Goal: Task Accomplishment & Management: Use online tool/utility

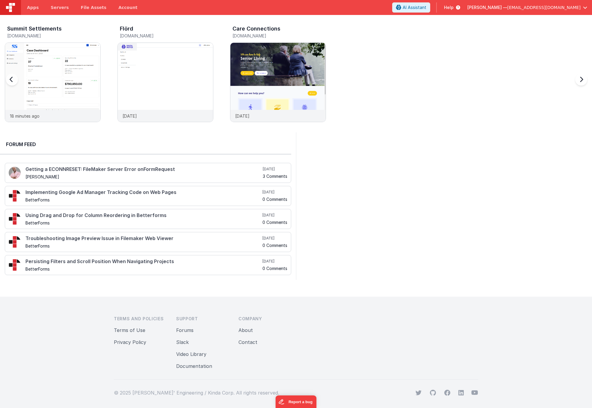
click at [34, 31] on div "Summit Settlements" at bounding box center [53, 30] width 93 height 8
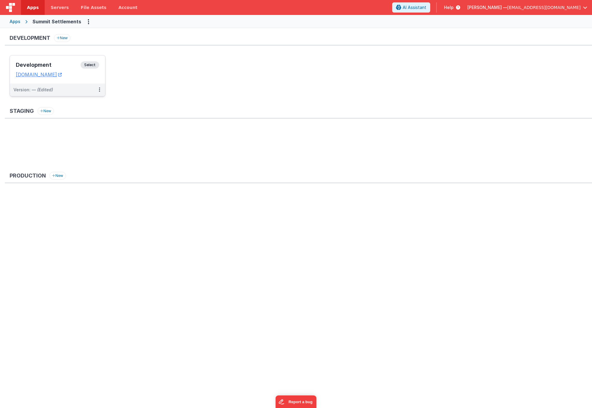
click at [47, 60] on div "Development Select URLs [DOMAIN_NAME]" at bounding box center [57, 69] width 95 height 28
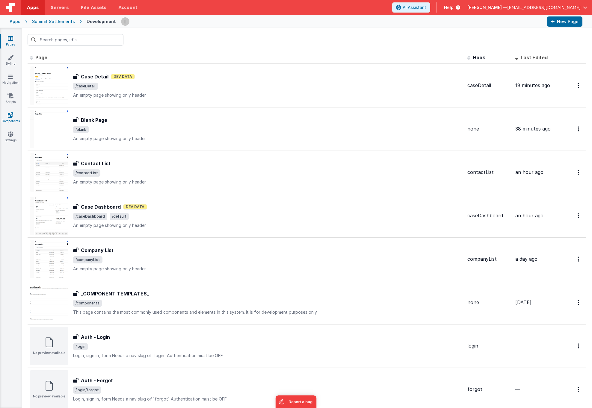
click at [11, 119] on link "Components" at bounding box center [11, 118] width 22 height 12
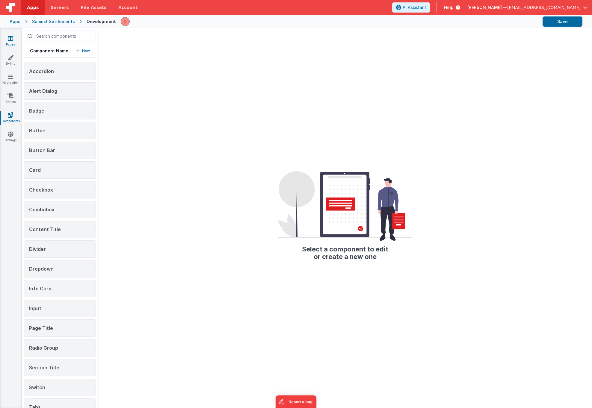
click at [8, 47] on link "Pages" at bounding box center [11, 41] width 22 height 12
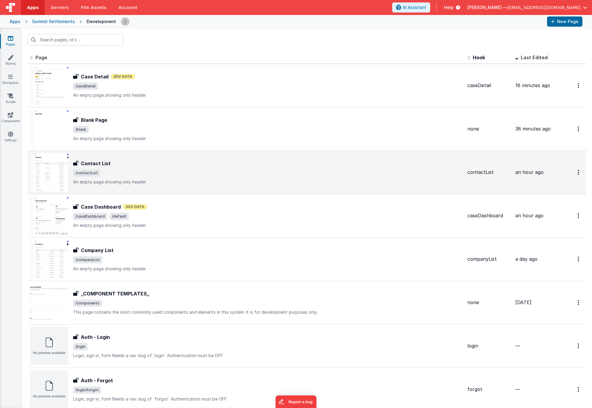
click at [172, 167] on div "Contact List Contact List /contactList An empty page showing only header" at bounding box center [268, 172] width 390 height 25
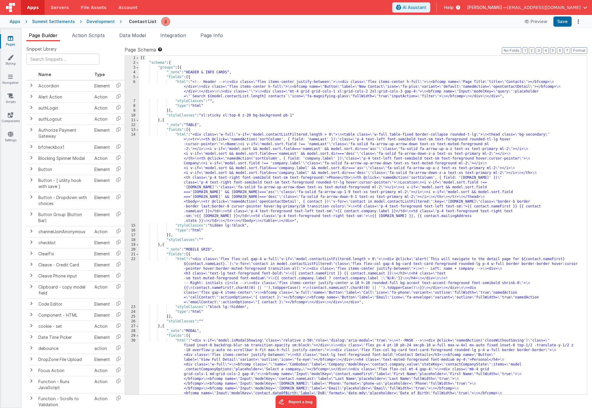
click at [199, 90] on div "[{ "schema" : { "groups" : [{ "_note" : "HEADER & INFO CARDS" , "fields" : [{ "…" at bounding box center [360, 288] width 443 height 464
click at [131, 84] on div "6" at bounding box center [132, 89] width 14 height 19
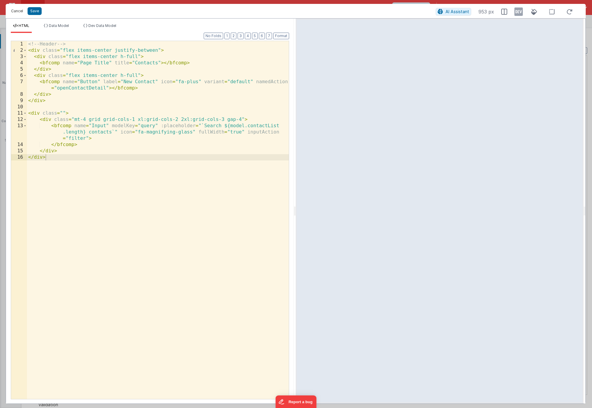
click at [17, 10] on button "Cancel" at bounding box center [17, 11] width 18 height 8
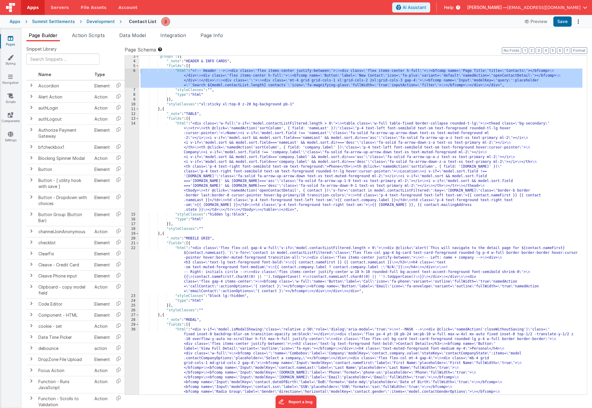
scroll to position [97, 0]
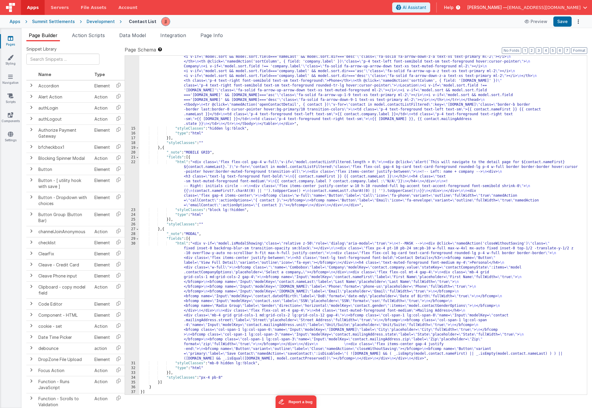
click at [206, 303] on div ""html" : "<div class= \" w-full \" v-if= \" model.contactListFiltered.length > …" at bounding box center [360, 252] width 443 height 435
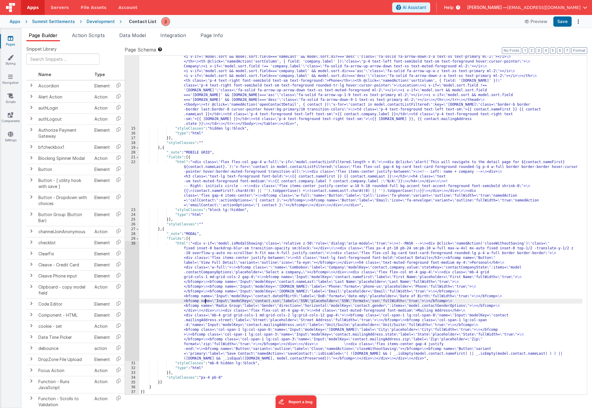
click at [133, 292] on div "30" at bounding box center [132, 301] width 14 height 120
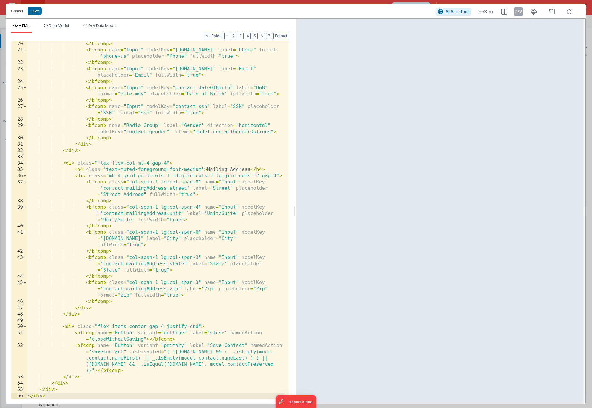
scroll to position [176, 0]
click at [19, 13] on button "Cancel" at bounding box center [17, 11] width 18 height 8
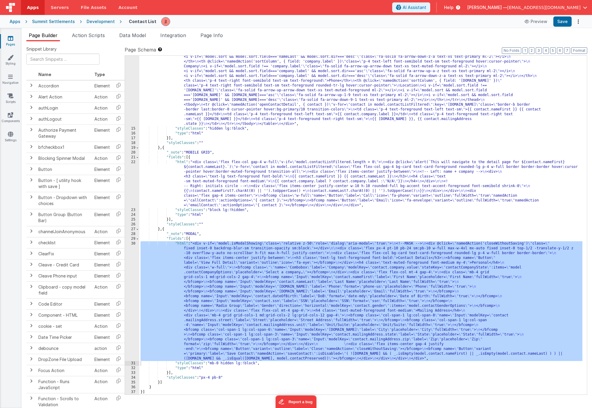
click at [318, 76] on div ""html" : "<div class= \" w-full \" v-if= \" model.contactListFiltered.length > …" at bounding box center [360, 252] width 443 height 435
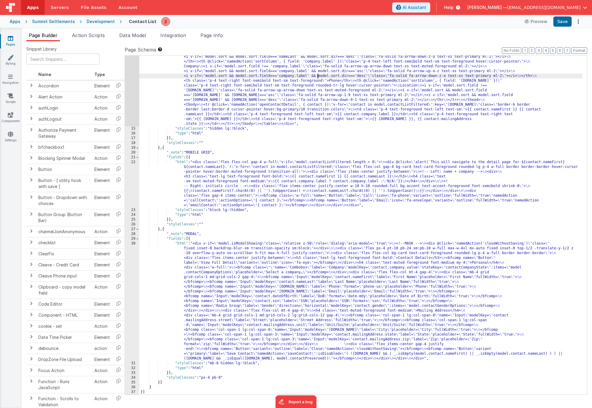
click at [13, 40] on icon at bounding box center [10, 38] width 5 height 6
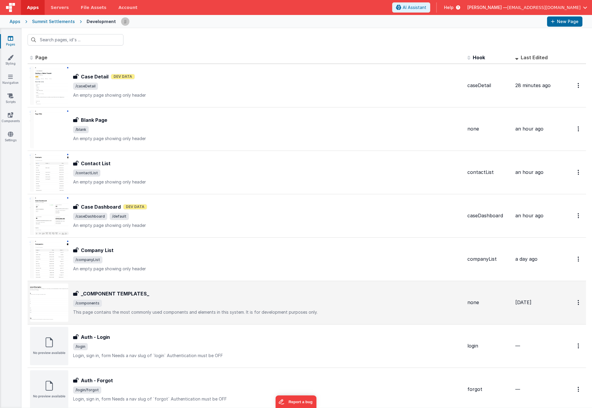
click at [180, 308] on div "_COMPONENT TEMPLATES_ _COMPONENT TEMPLATES_ /components This page contains the …" at bounding box center [268, 302] width 390 height 25
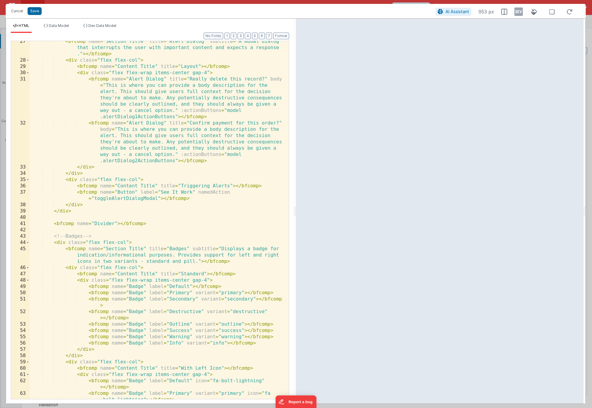
scroll to position [485, 0]
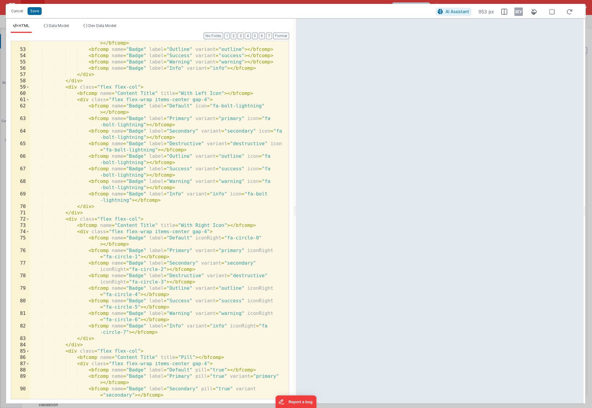
click at [208, 184] on div "< bfcomp name = "Badge" label = "Destructive" variant = "destructive" > </ bfco…" at bounding box center [157, 226] width 255 height 384
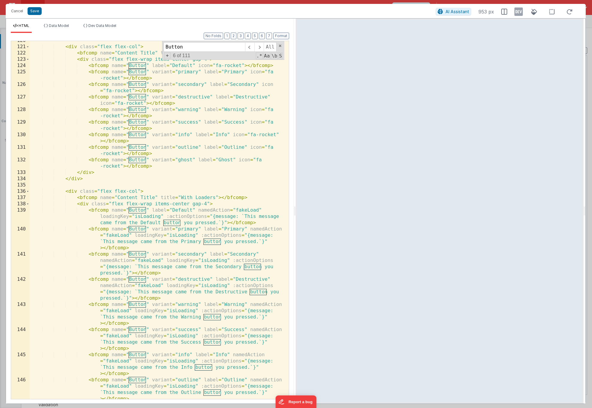
scroll to position [1098, 0]
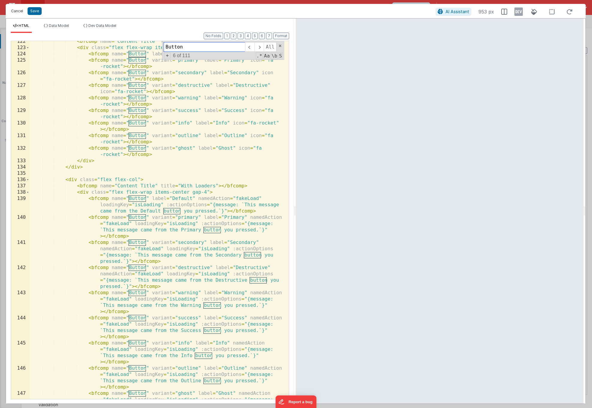
type input "Button"
click at [16, 12] on button "Cancel" at bounding box center [17, 11] width 18 height 8
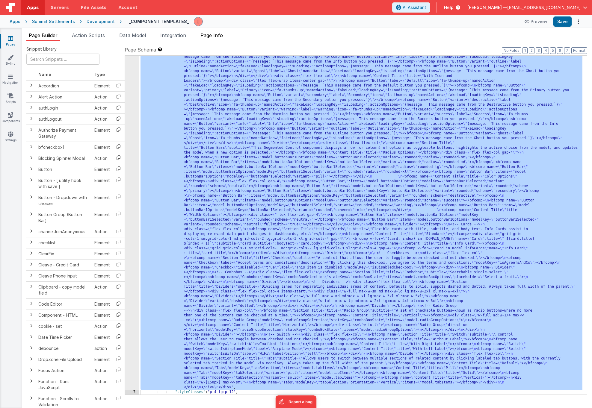
click at [212, 34] on span "Page Info" at bounding box center [211, 35] width 22 height 6
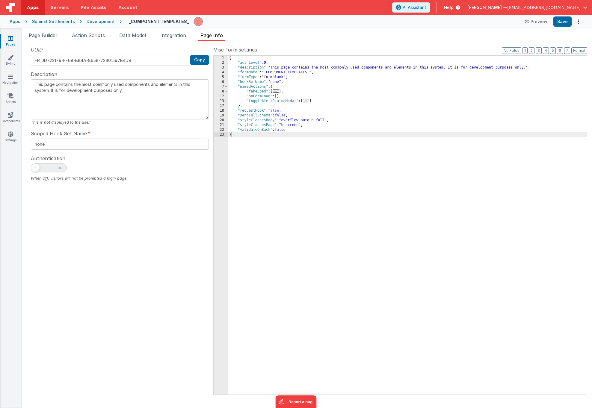
click at [278, 92] on span "..." at bounding box center [276, 91] width 7 height 3
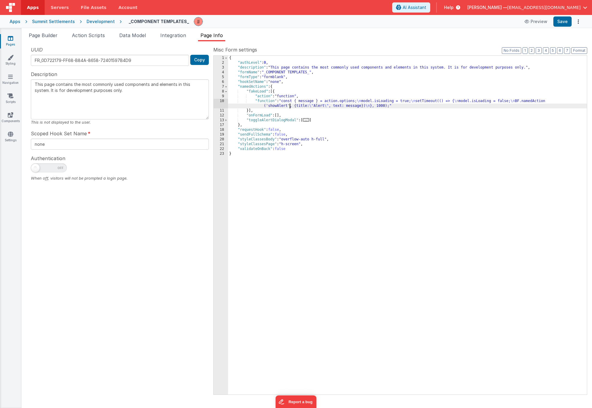
click at [290, 104] on div "{ "authLevel" : 0 , "description" : "This page contains the most commonly used …" at bounding box center [407, 230] width 359 height 349
click at [224, 105] on div "10" at bounding box center [221, 104] width 14 height 10
click at [217, 101] on div "10" at bounding box center [221, 104] width 14 height 10
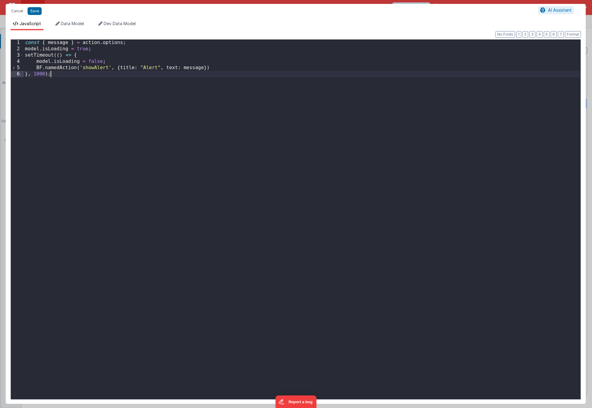
click at [191, 101] on div "const { message } = action . options ; model . isLoading = true ; setTimeout ((…" at bounding box center [302, 226] width 557 height 373
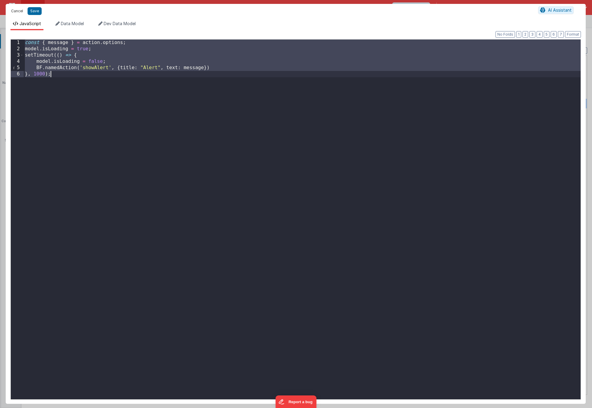
click at [17, 10] on button "Cancel" at bounding box center [17, 11] width 18 height 8
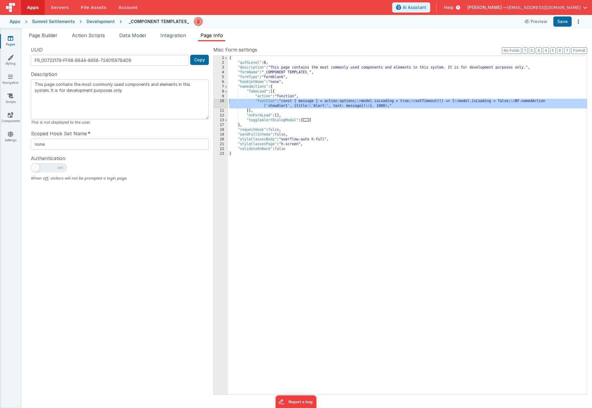
click at [12, 39] on icon at bounding box center [10, 38] width 5 height 6
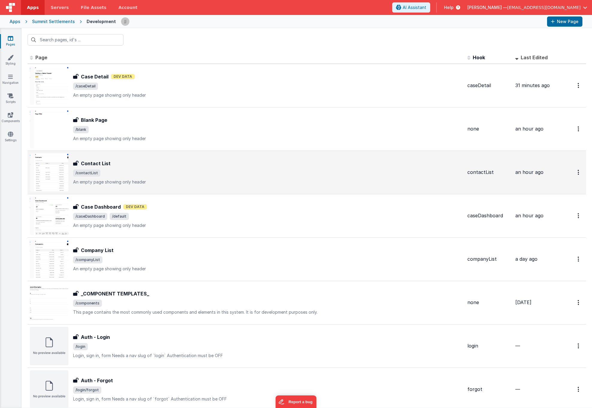
click at [123, 158] on div "Contact List Contact List /contactList An empty page showing only header" at bounding box center [246, 172] width 433 height 38
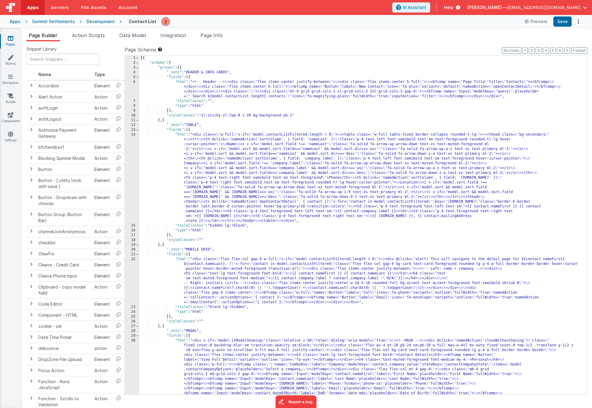
scroll to position [97, 0]
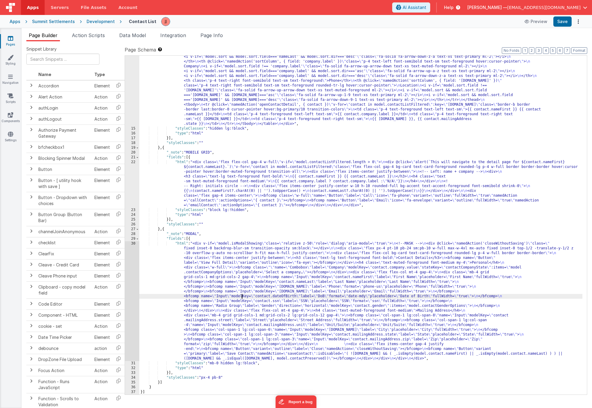
click at [243, 295] on div ""html" : "<div class= \" w-full \" v-if= \" model.contactListFiltered.length > …" at bounding box center [360, 252] width 443 height 435
click at [131, 274] on div "30" at bounding box center [132, 301] width 14 height 120
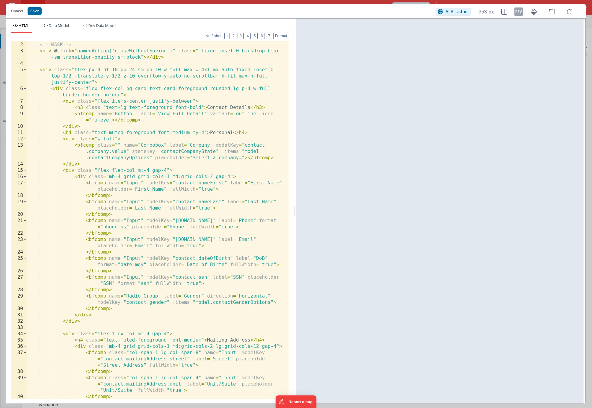
scroll to position [17, 0]
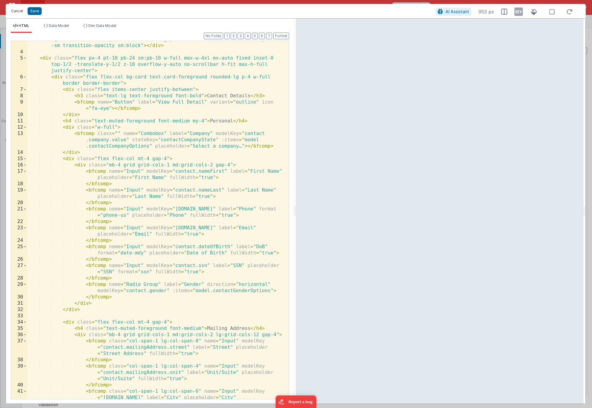
click at [15, 9] on button "Cancel" at bounding box center [17, 11] width 18 height 8
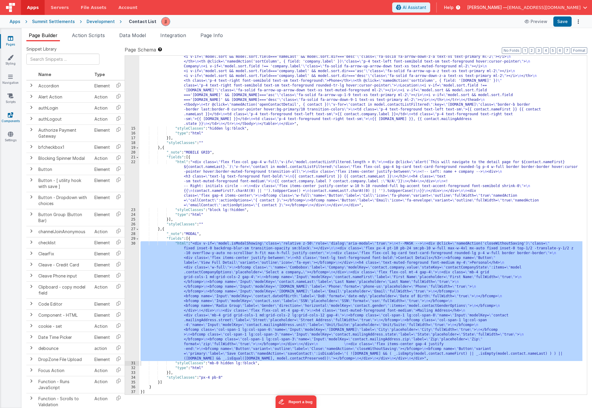
click at [8, 114] on icon at bounding box center [10, 115] width 5 height 6
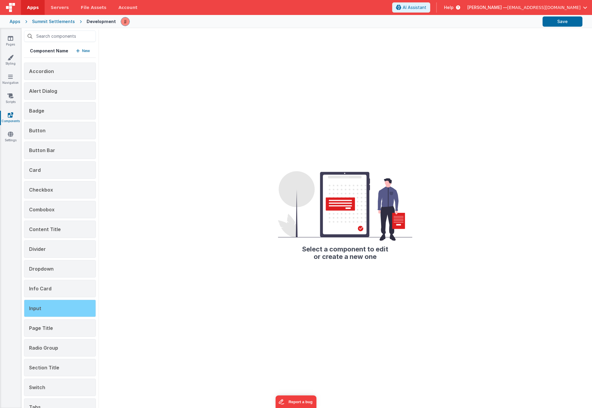
click at [37, 309] on span "Input" at bounding box center [35, 309] width 12 height 6
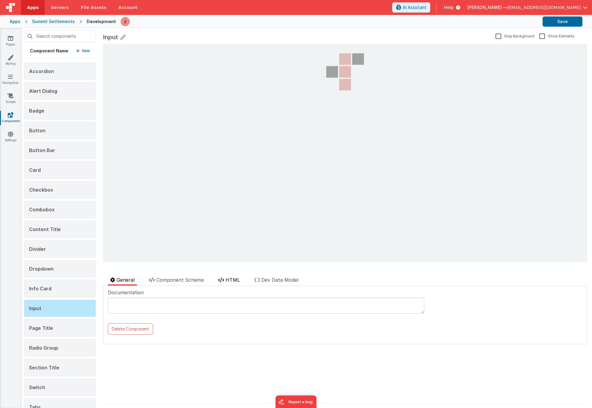
click at [228, 282] on span "HTML" at bounding box center [233, 280] width 14 height 6
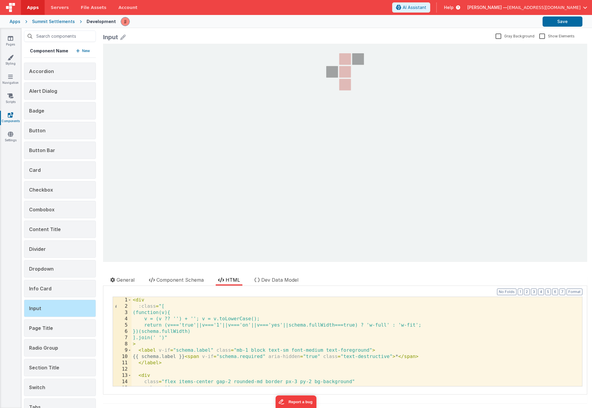
click at [239, 323] on div "< div :class = "[ (function(v){ v = (v ?? '') + ''; v = v.toLowerCase(); return…" at bounding box center [355, 348] width 446 height 102
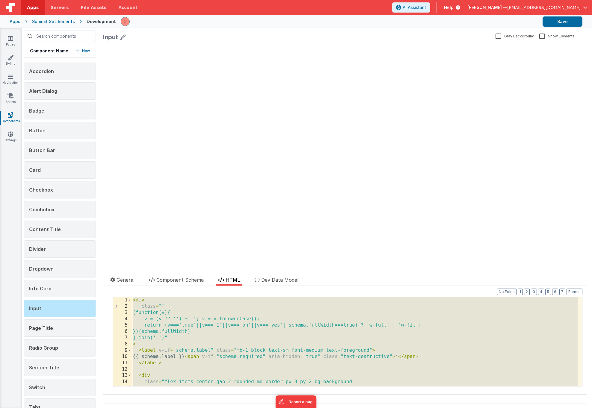
click at [206, 317] on div "< div :class = "[ (function(v){ v = (v ?? '') + ''; v = v.toLowerCase(); return…" at bounding box center [355, 348] width 446 height 102
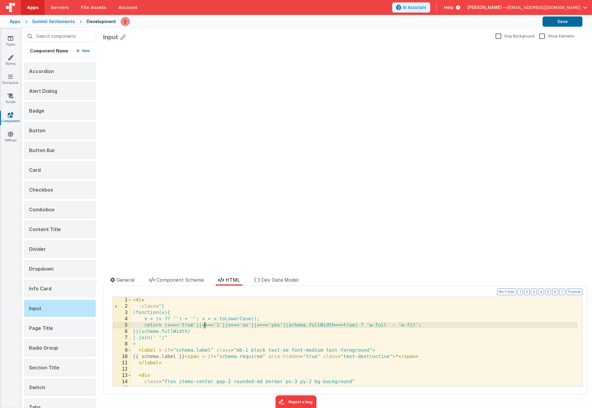
click at [203, 324] on div "< div :class = "[ (function(v){ v = (v ?? '') + ''; v = v.toLowerCase(); return…" at bounding box center [355, 348] width 446 height 102
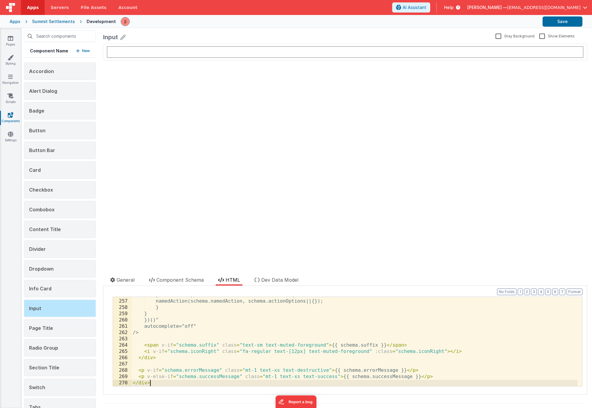
scroll to position [1610, 0]
click at [579, 22] on button "Save" at bounding box center [563, 21] width 40 height 10
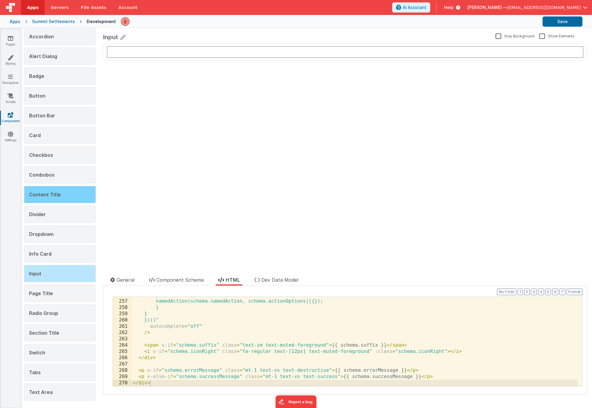
scroll to position [0, 0]
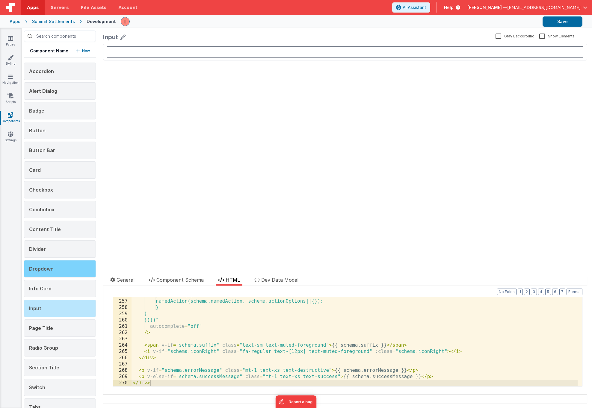
click at [48, 273] on div "Dropdown" at bounding box center [60, 268] width 72 height 17
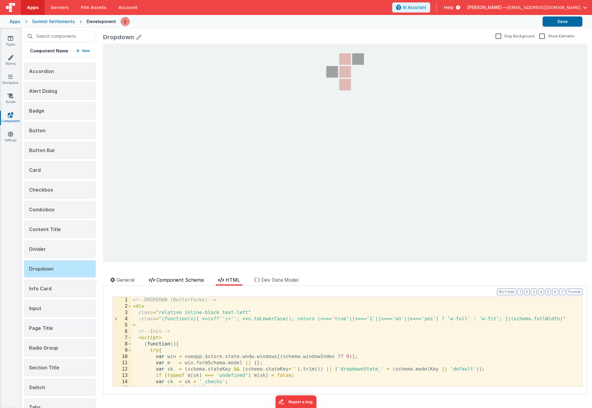
click at [171, 283] on span "Component Schema" at bounding box center [179, 280] width 47 height 6
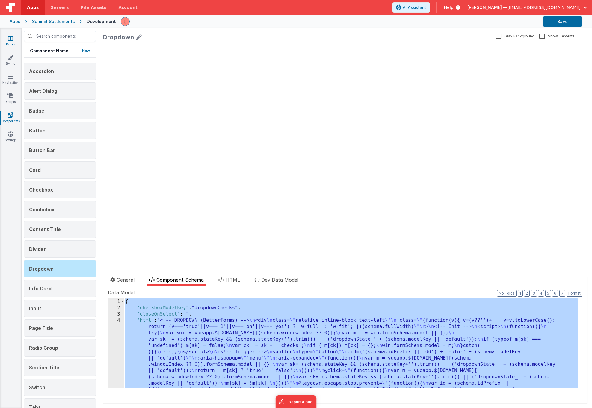
click at [9, 42] on link "Pages" at bounding box center [11, 41] width 22 height 12
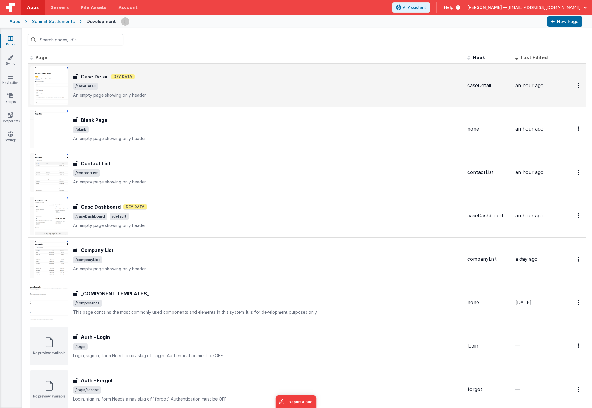
click at [143, 88] on span "/caseDetail" at bounding box center [268, 86] width 390 height 7
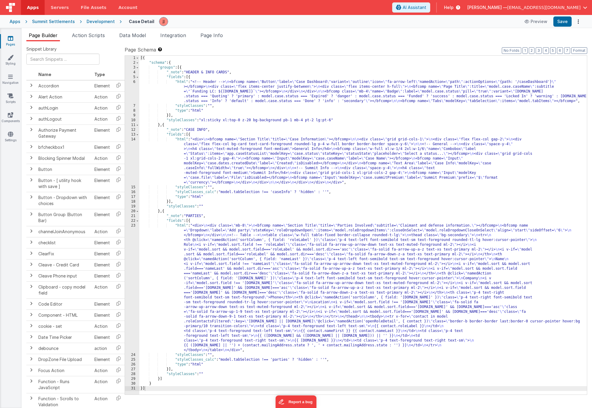
click at [214, 265] on div "[{ "schema" : { "groups" : [{ "_note" : "HEADER & INFO CARDS" , "fields" : [{ "…" at bounding box center [363, 230] width 448 height 349
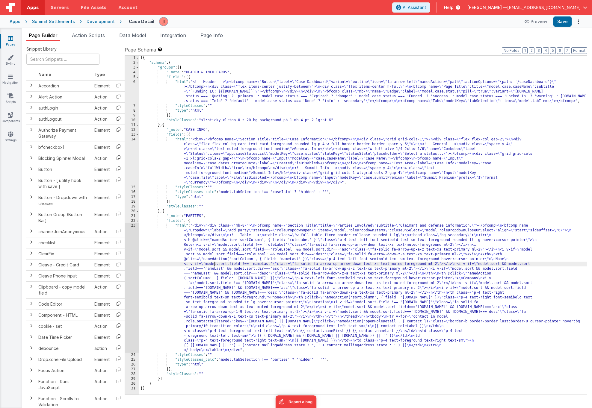
click at [200, 170] on div "[{ "schema" : { "groups" : [{ "_note" : "HEADER & INFO CARDS" , "fields" : [{ "…" at bounding box center [363, 230] width 448 height 349
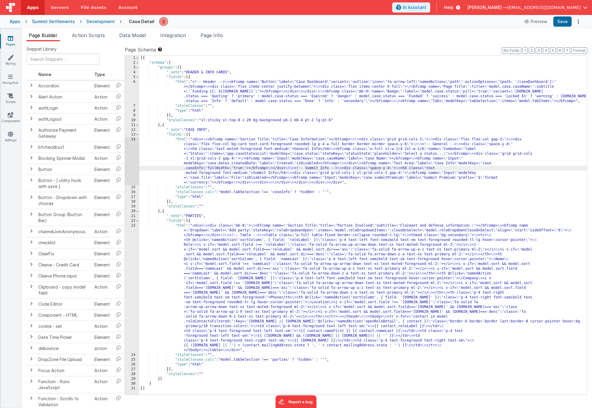
click at [135, 167] on div "14" at bounding box center [132, 161] width 14 height 48
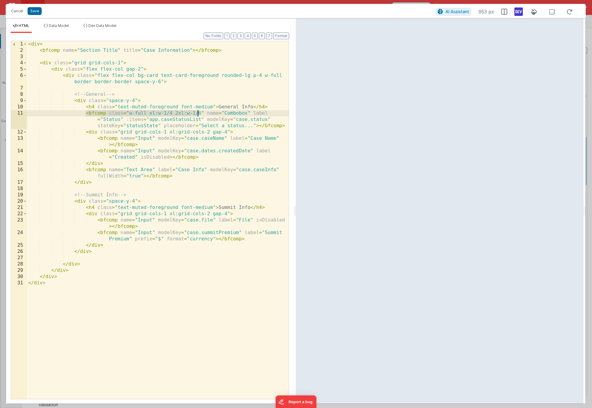
drag, startPoint x: 87, startPoint y: 112, endPoint x: 197, endPoint y: 112, distance: 110.0
click at [197, 112] on div "< div > < bfcomp name = "Section Title" title = "Case Information" > </ bfcomp …" at bounding box center [158, 226] width 262 height 371
click at [167, 125] on div "< div > < bfcomp name = "Section Title" title = "Case Information" > </ bfcomp …" at bounding box center [158, 226] width 262 height 371
click at [20, 13] on button "Cancel" at bounding box center [17, 11] width 18 height 8
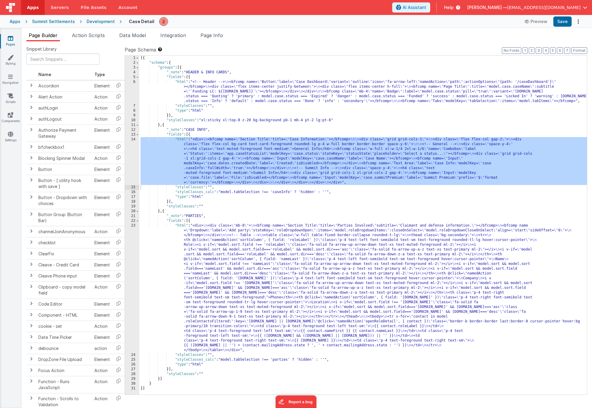
click at [186, 260] on div "[{ "schema" : { "groups" : [{ "_note" : "HEADER & INFO CARDS" , "fields" : [{ "…" at bounding box center [363, 230] width 448 height 349
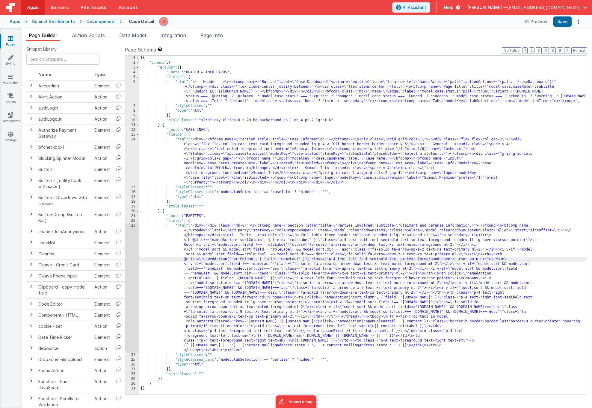
click at [131, 251] on div "23" at bounding box center [132, 288] width 14 height 129
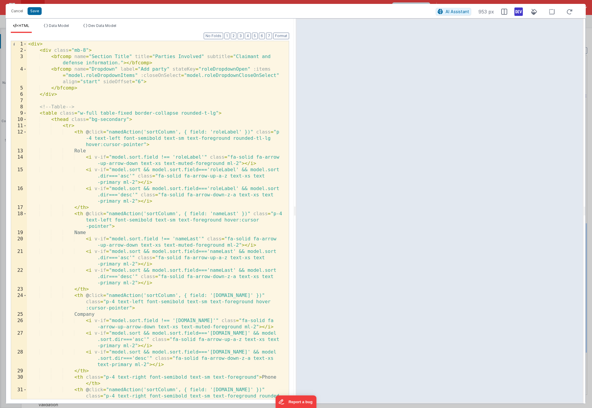
click at [108, 146] on div "< div > < div class = "mb-8" > < bfcomp name = "Section Title" title = "Parties…" at bounding box center [155, 233] width 257 height 384
click at [31, 12] on button "Save" at bounding box center [35, 11] width 14 height 8
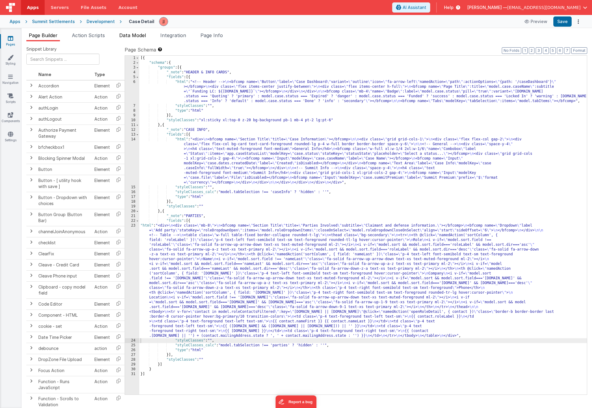
click at [136, 39] on li "Data Model" at bounding box center [132, 37] width 31 height 10
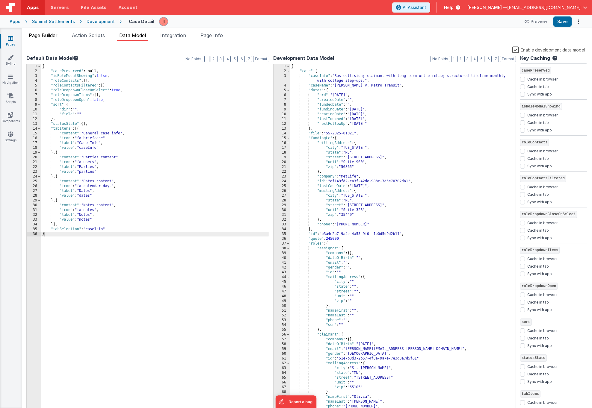
click at [33, 35] on span "Page Builder" at bounding box center [43, 35] width 29 height 6
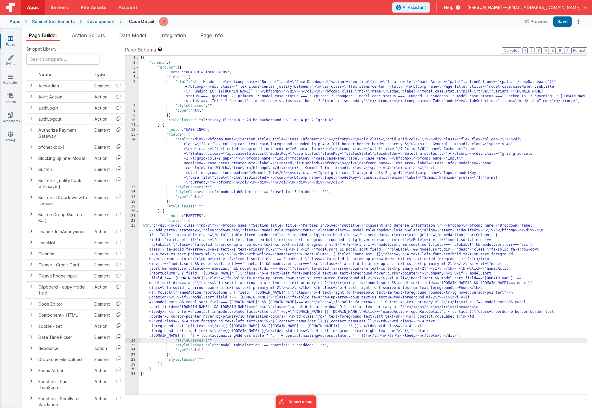
click at [188, 248] on div "[{ "schema" : { "groups" : [{ "_note" : "HEADER & INFO CARDS" , "fields" : [{ "…" at bounding box center [363, 230] width 448 height 349
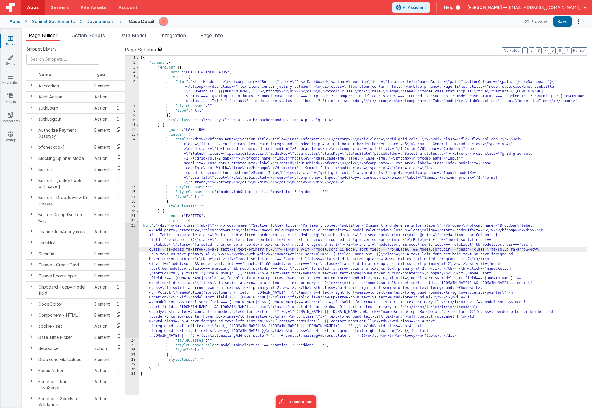
click at [127, 244] on div "23" at bounding box center [132, 281] width 14 height 115
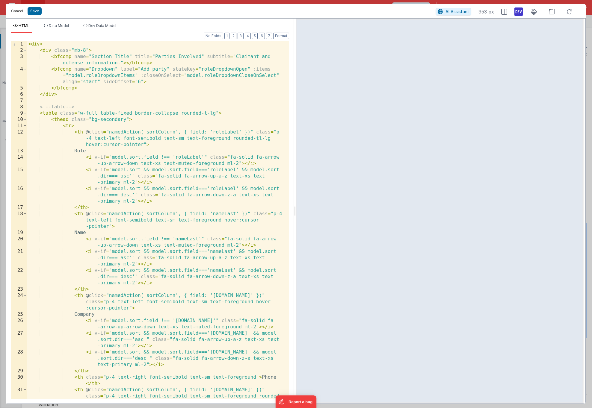
click at [15, 11] on button "Cancel" at bounding box center [17, 11] width 18 height 8
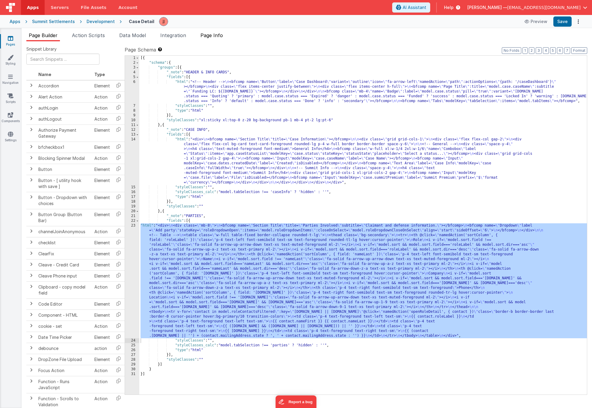
click at [214, 33] on span "Page Info" at bounding box center [211, 35] width 22 height 6
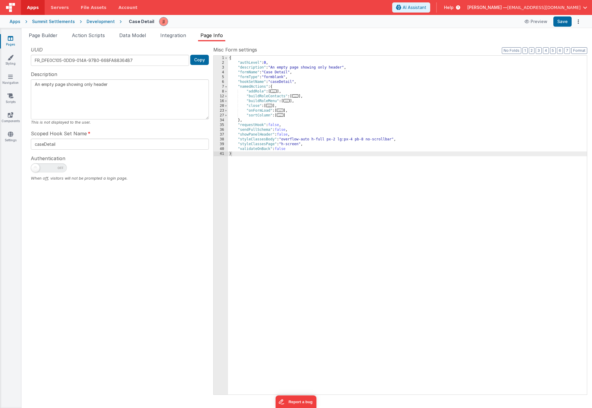
click at [277, 92] on span "..." at bounding box center [273, 91] width 7 height 3
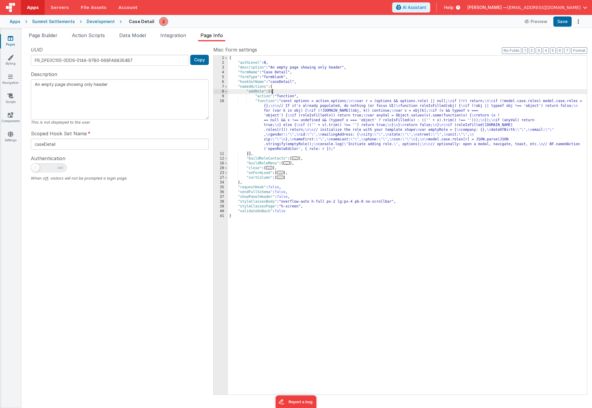
click at [308, 109] on div "{ "authLevel" : 0 , "description" : "An empty page showing only header" , "form…" at bounding box center [407, 230] width 359 height 349
click at [220, 114] on div "10" at bounding box center [221, 125] width 14 height 53
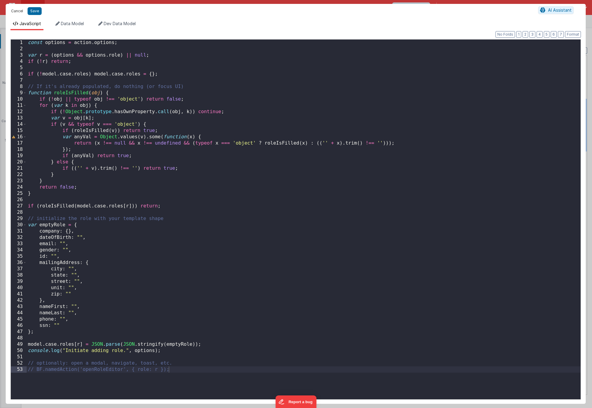
click at [12, 10] on button "Cancel" at bounding box center [17, 11] width 18 height 8
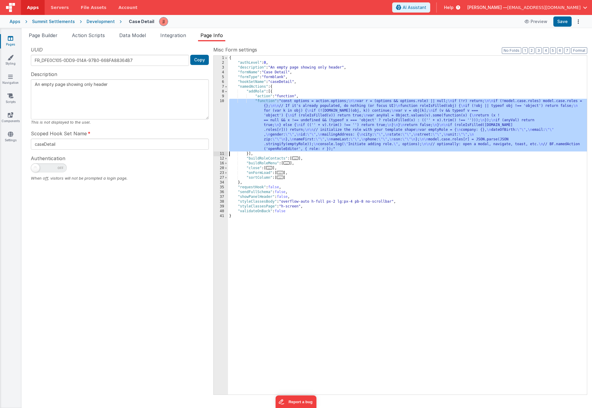
click at [358, 121] on div "{ "authLevel" : 0 , "description" : "An empty page showing only header" , "form…" at bounding box center [407, 230] width 359 height 349
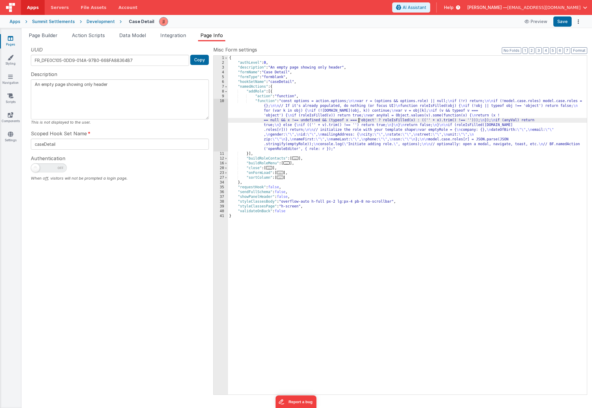
click at [225, 120] on div "10" at bounding box center [221, 125] width 14 height 53
click at [223, 120] on div "10" at bounding box center [221, 125] width 14 height 53
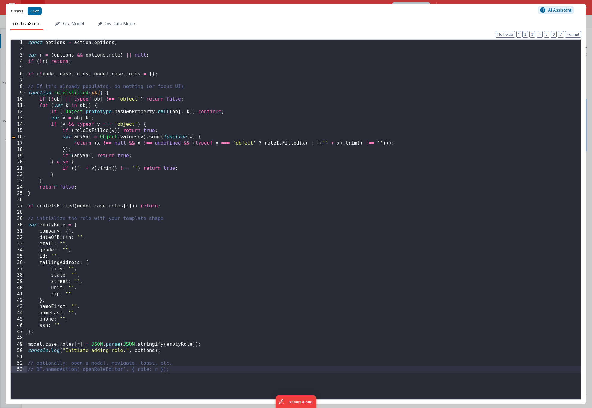
click at [16, 12] on button "Cancel" at bounding box center [17, 11] width 18 height 8
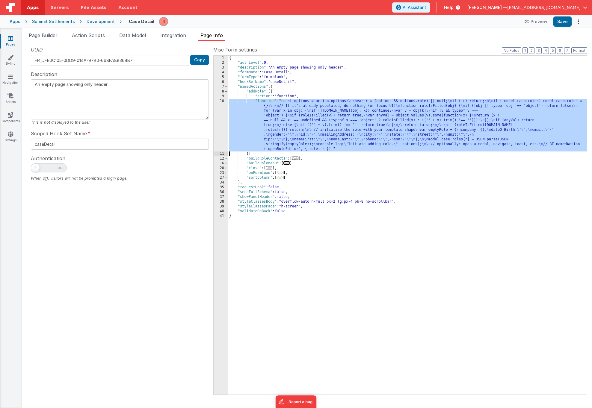
click at [286, 105] on div "{ "authLevel" : 0 , "description" : "An empty page showing only header" , "form…" at bounding box center [407, 230] width 359 height 349
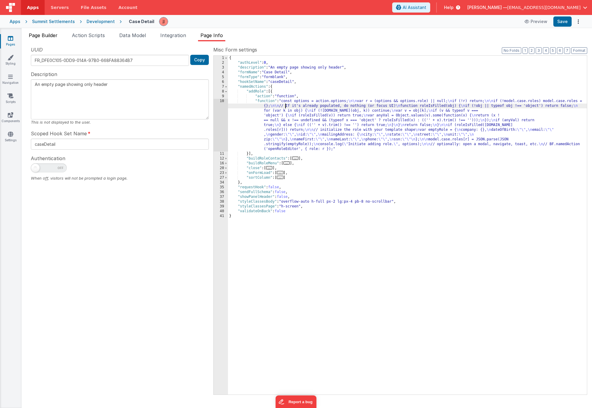
click at [47, 37] on span "Page Builder" at bounding box center [43, 35] width 29 height 6
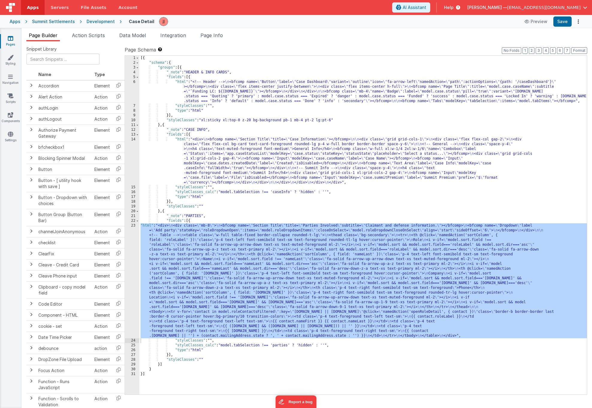
click at [188, 257] on div "[{ "schema" : { "groups" : [{ "_note" : "HEADER & INFO CARDS" , "fields" : [{ "…" at bounding box center [363, 230] width 448 height 349
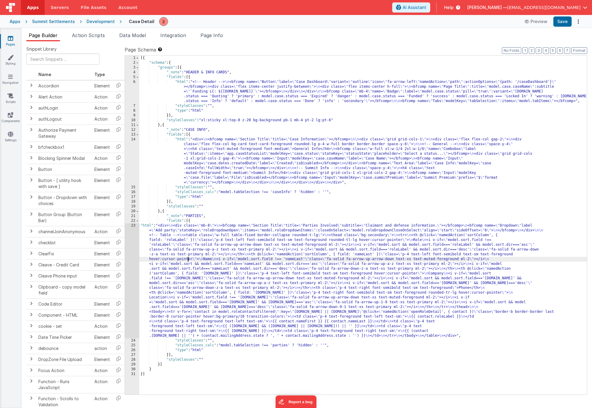
click at [129, 247] on div "23" at bounding box center [132, 281] width 14 height 115
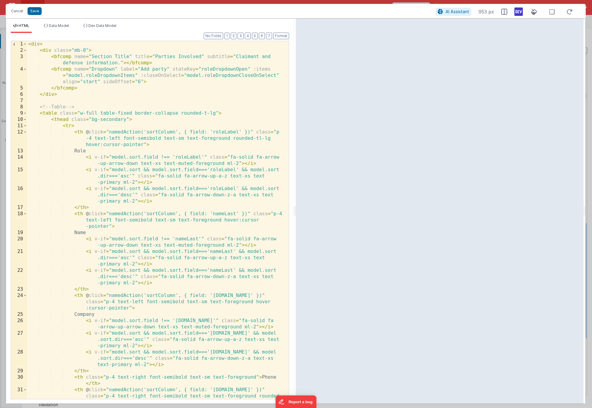
click at [181, 136] on div "< div > < div class = "mb-8" > < bfcomp name = "Section Title" title = "Parties…" at bounding box center [155, 233] width 257 height 384
click at [163, 70] on div "< div > < div class = "mb-8" > < bfcomp name = "Section Title" title = "Parties…" at bounding box center [155, 233] width 257 height 384
click at [51, 32] on li "Data Model" at bounding box center [56, 28] width 30 height 10
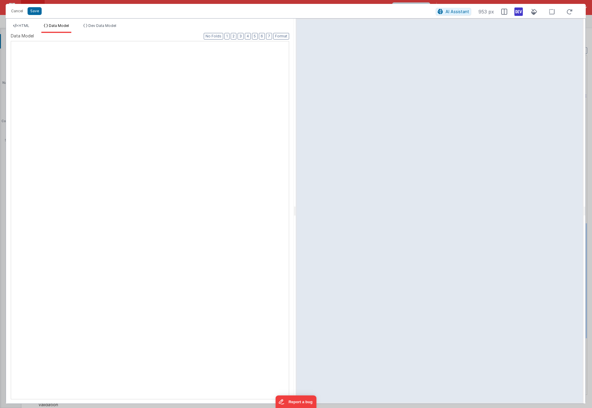
click at [54, 30] on li "Data Model" at bounding box center [56, 28] width 30 height 10
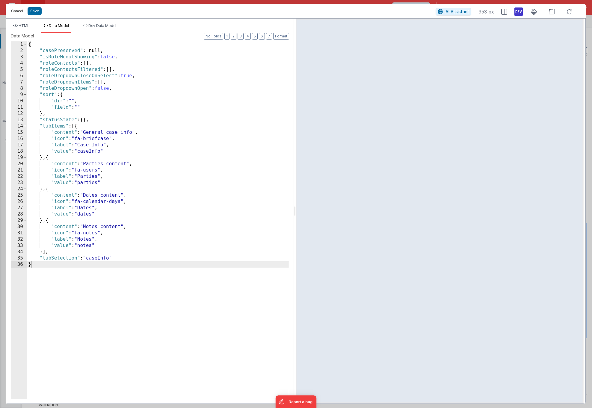
click at [18, 10] on button "Cancel" at bounding box center [17, 11] width 18 height 8
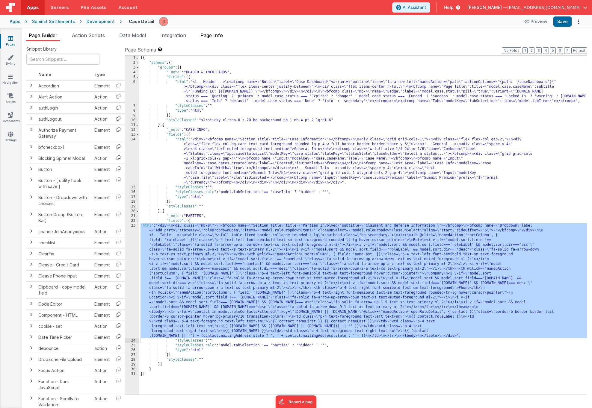
click at [216, 34] on span "Page Info" at bounding box center [211, 35] width 22 height 6
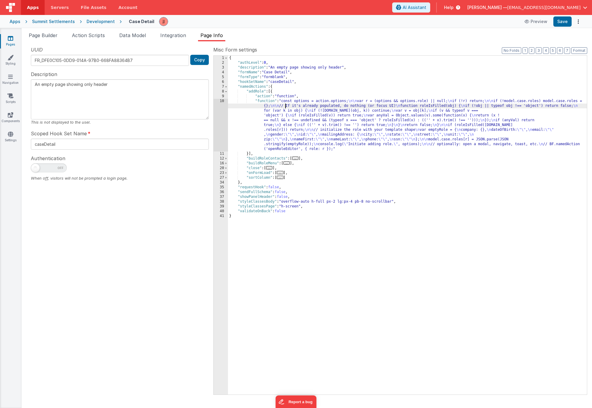
click at [286, 163] on span "..." at bounding box center [286, 162] width 7 height 3
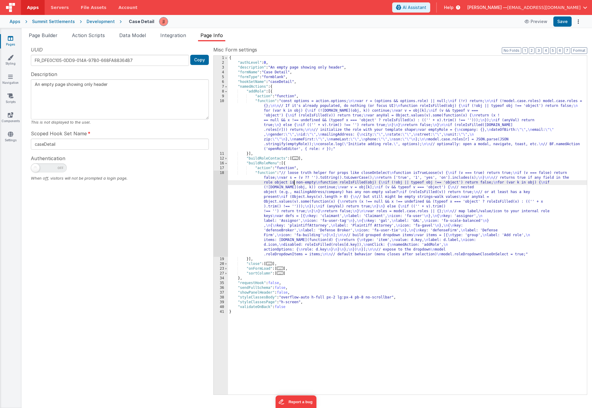
click at [294, 185] on div "{ "authLevel" : 0 , "description" : "An empty page showing only header" , "form…" at bounding box center [407, 230] width 359 height 349
click at [214, 188] on div "18" at bounding box center [221, 214] width 14 height 86
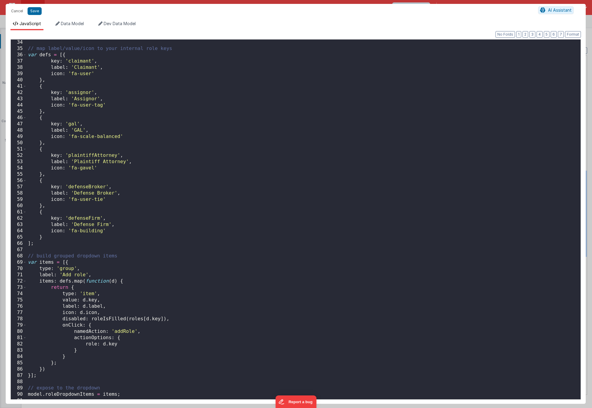
scroll to position [214, 0]
